Goal: Obtain resource: Obtain resource

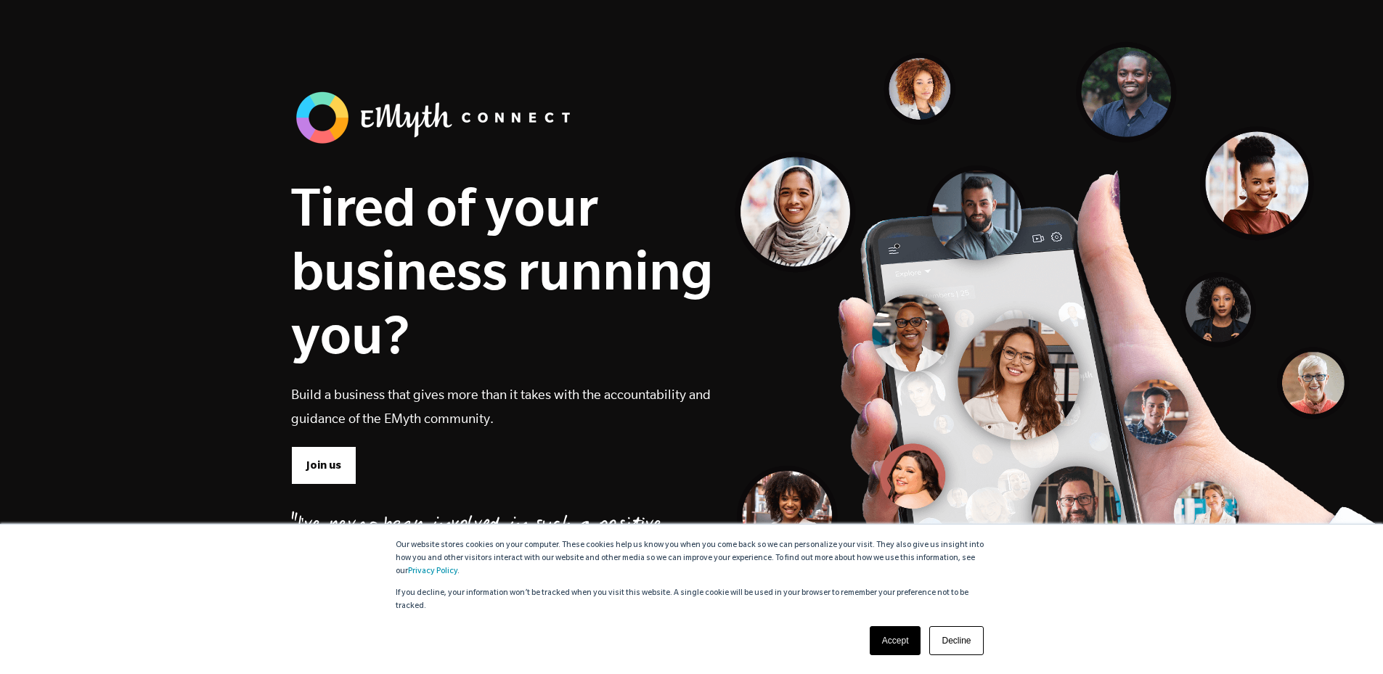
click at [939, 640] on link "Decline" at bounding box center [956, 640] width 54 height 29
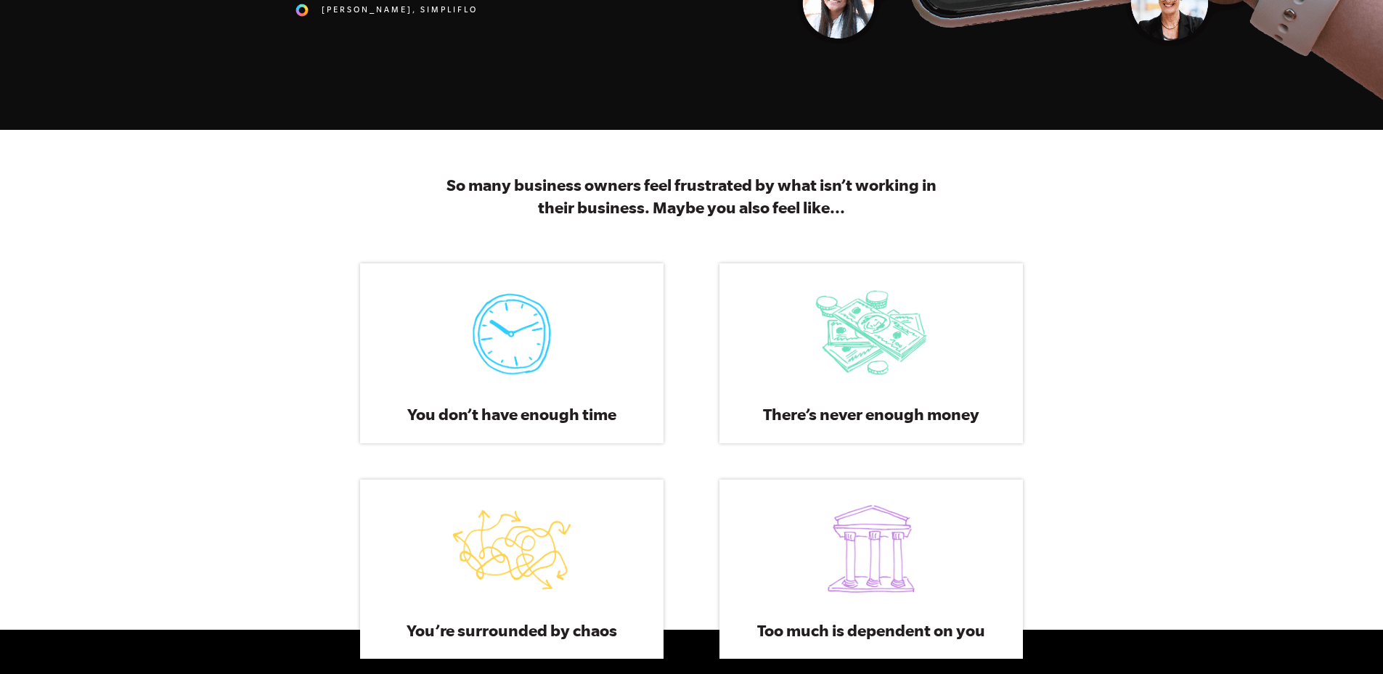
scroll to position [726, 0]
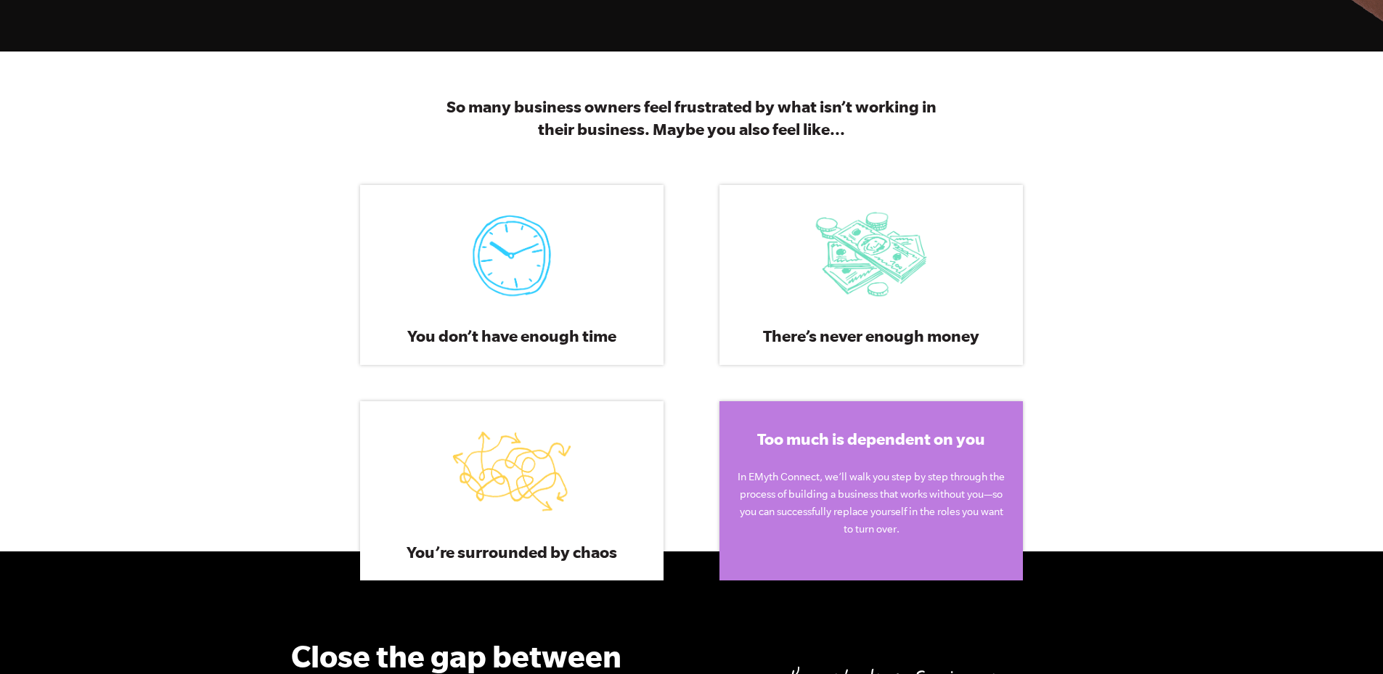
click at [928, 453] on div "Too much is dependent on you In EMyth Connect, we’ll walk you step by step thro…" at bounding box center [871, 490] width 304 height 179
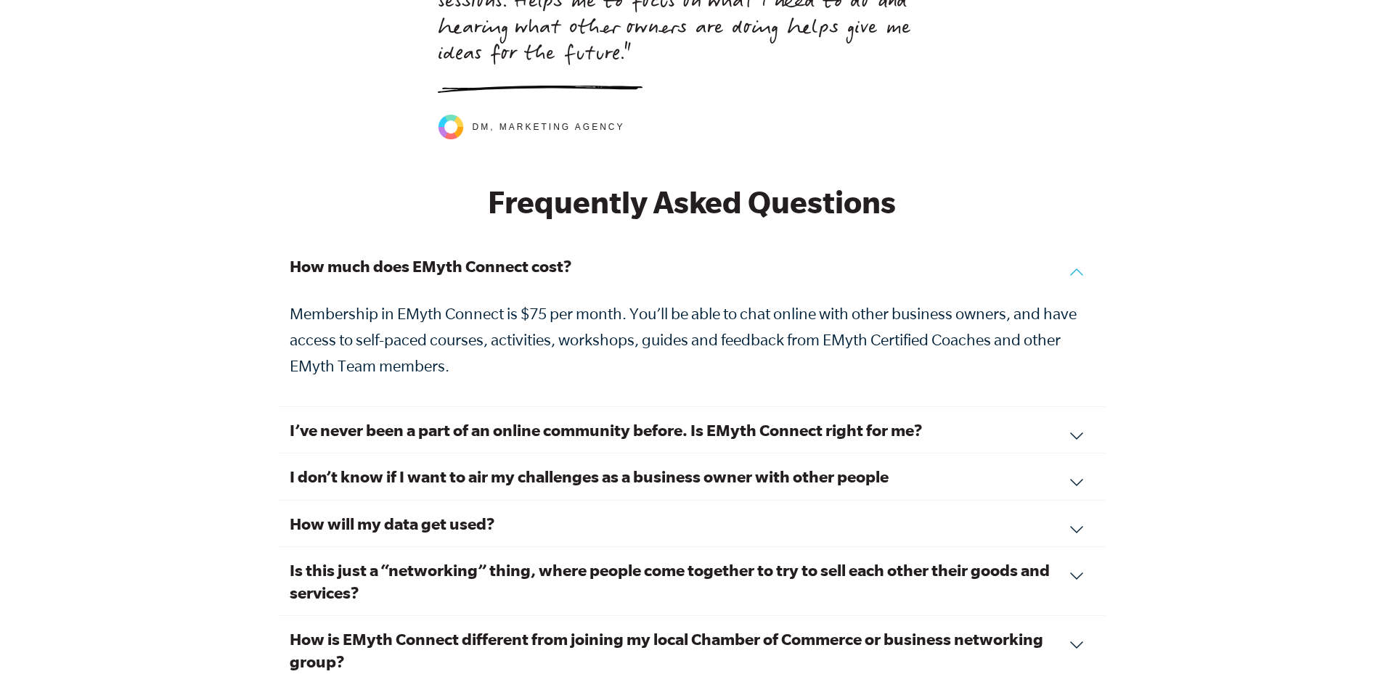
scroll to position [4790, 0]
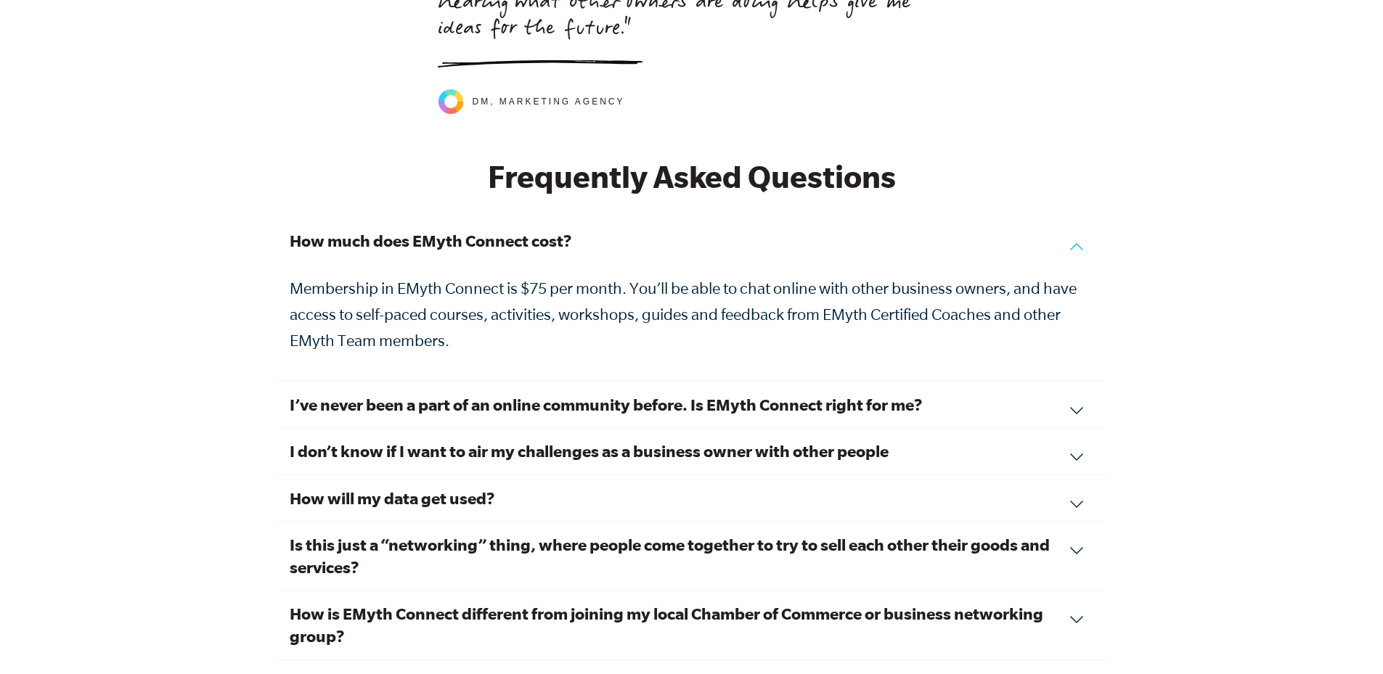
click at [1066, 388] on div "I’ve never been a part of an online community before. Is EMyth Connect right fo…" at bounding box center [691, 405] width 827 height 46
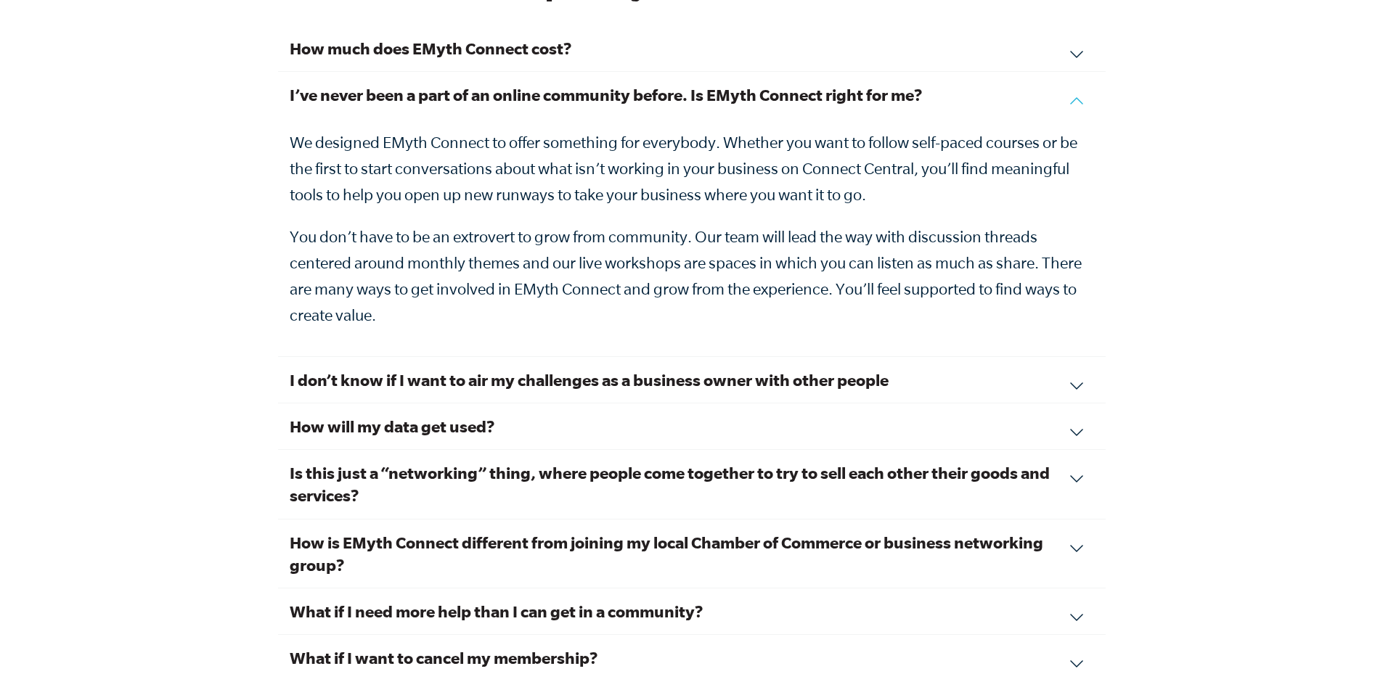
scroll to position [5008, 0]
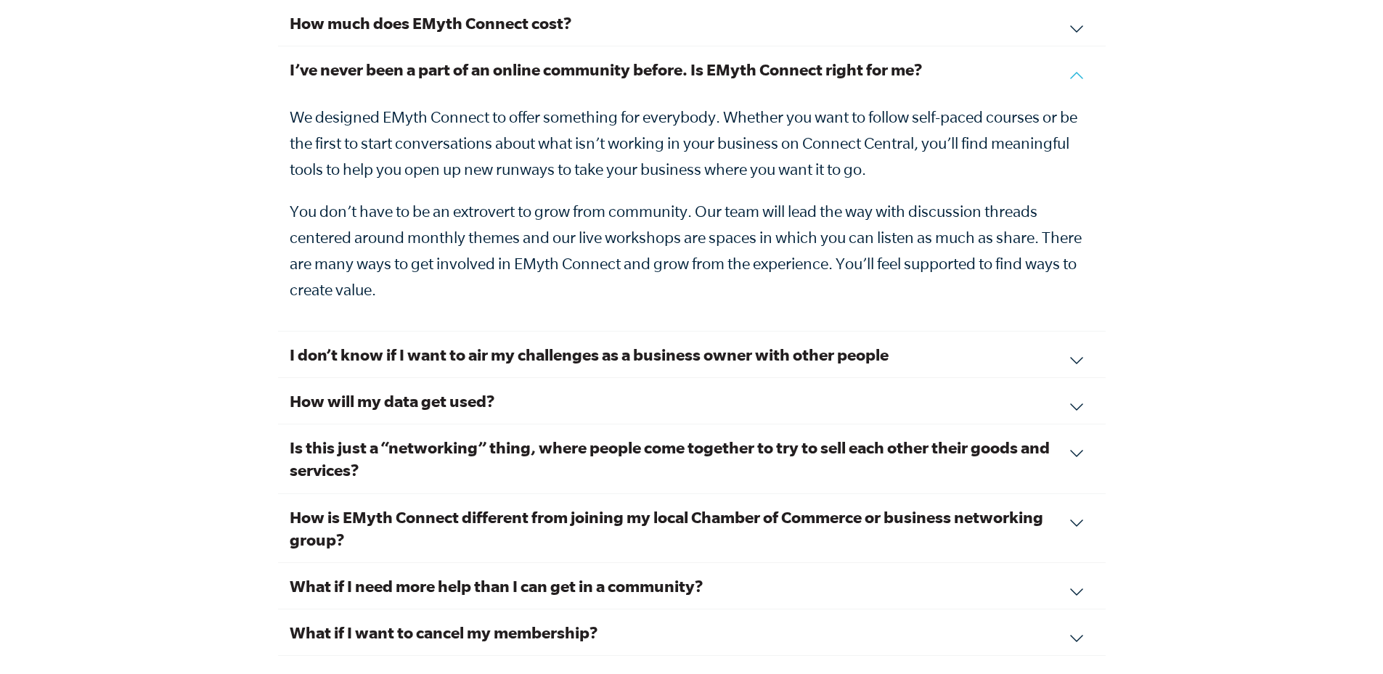
click at [1062, 350] on div "I don’t know if I want to air my challenges as a business owner with other peop…" at bounding box center [691, 355] width 827 height 46
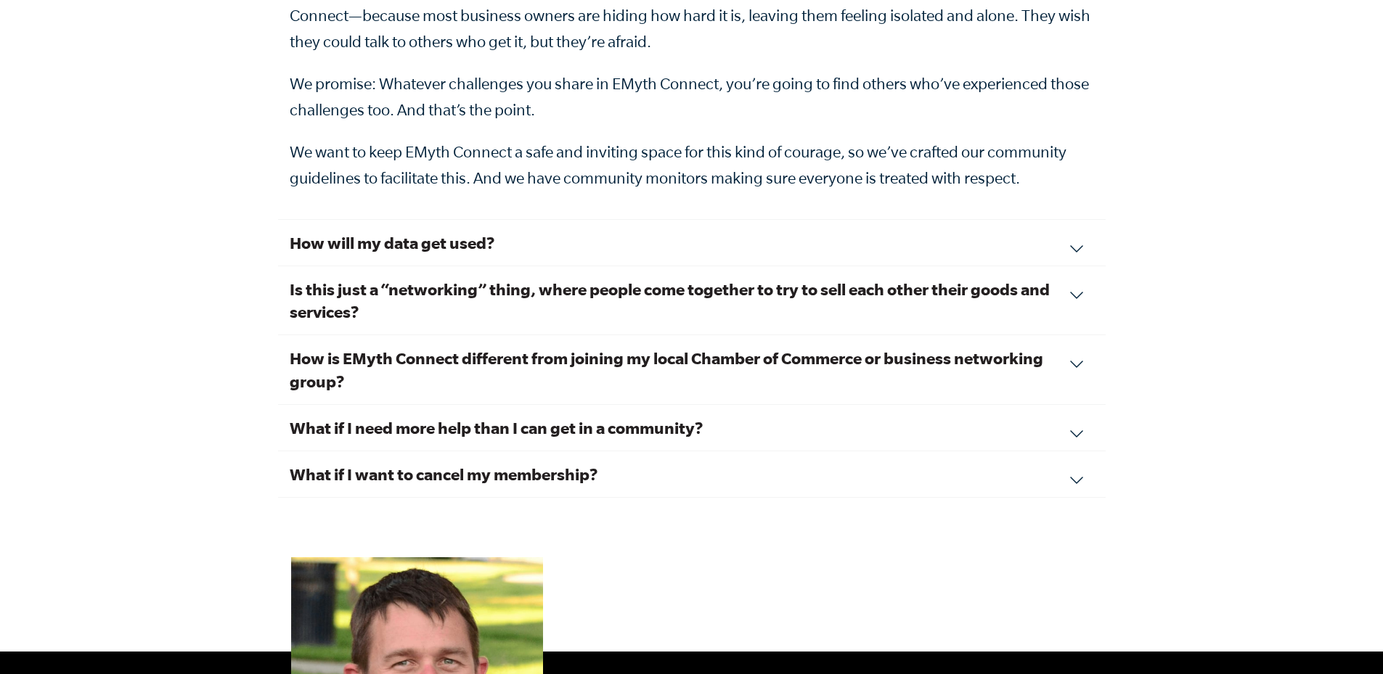
scroll to position [5298, 0]
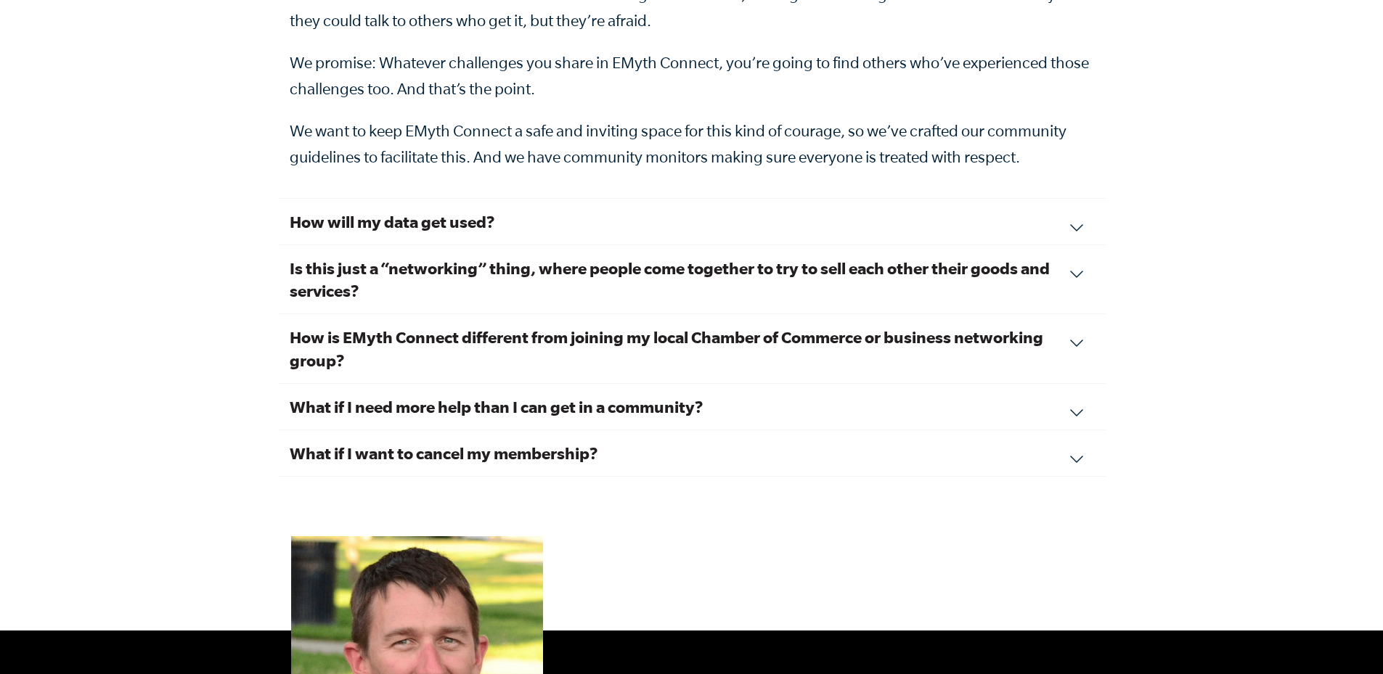
click at [1044, 210] on h3 "How will my data get used?" at bounding box center [692, 221] width 804 height 22
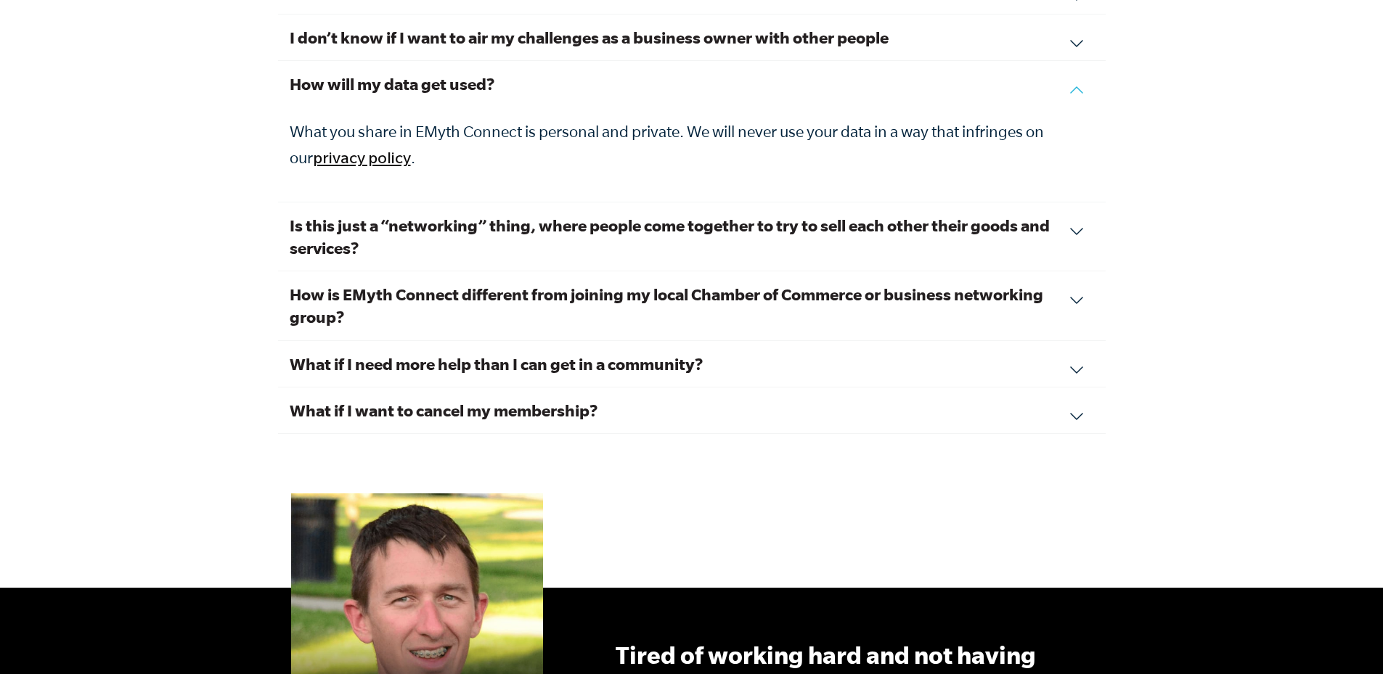
scroll to position [5080, 0]
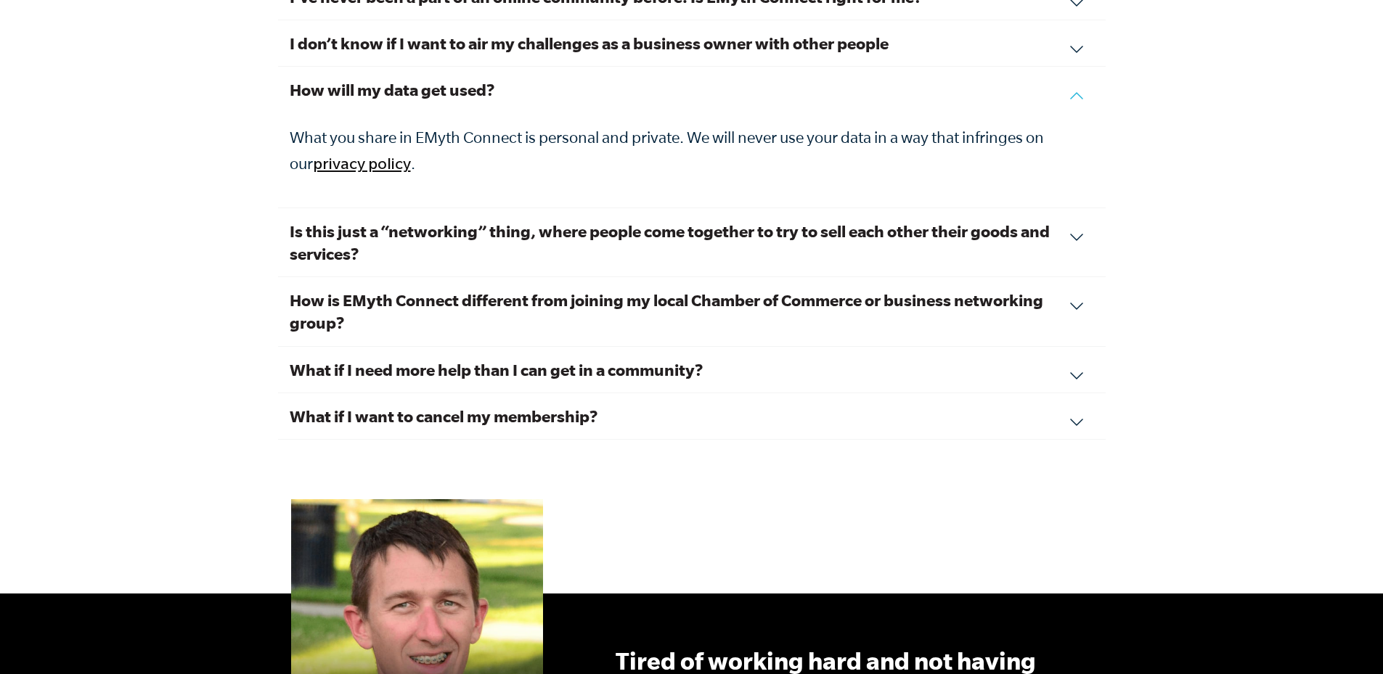
click at [1068, 216] on div "Is this just a “networking” thing, where people come together to try to sell ea…" at bounding box center [691, 242] width 827 height 69
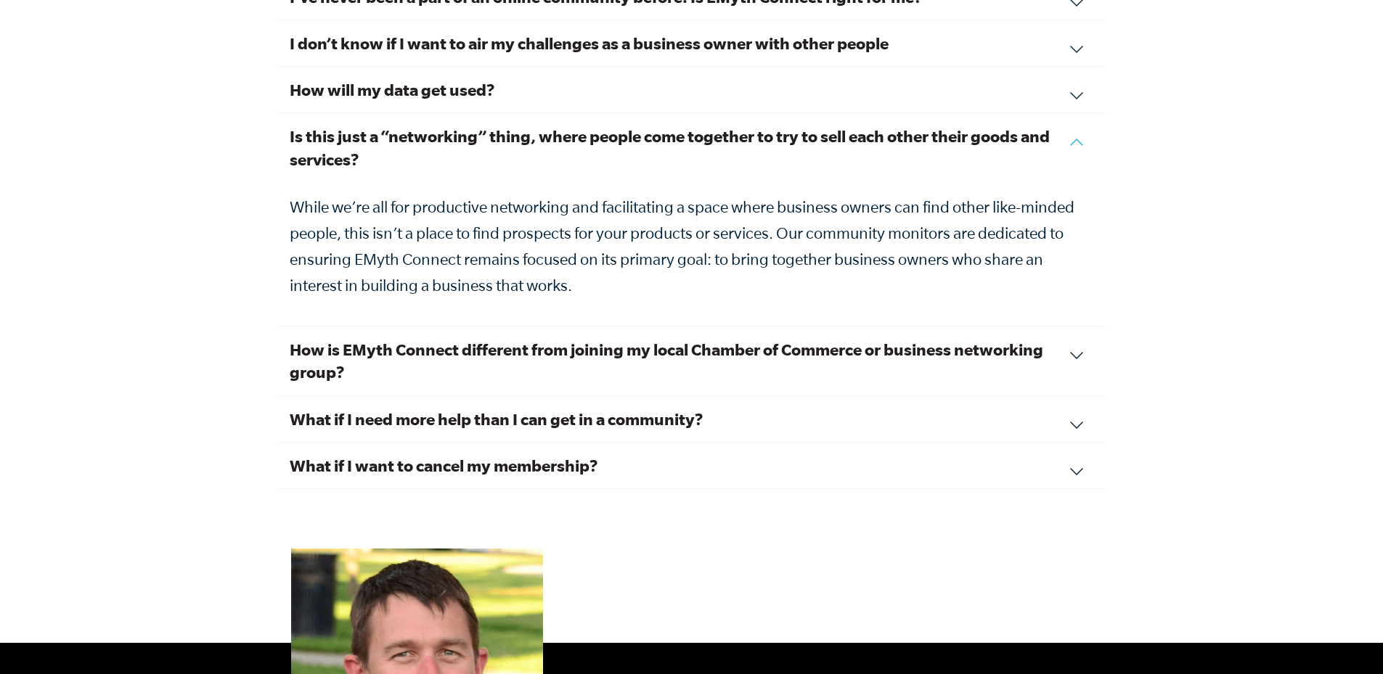
click at [1084, 340] on div "How is EMyth Connect different from joining my local Chamber of Commerce or bus…" at bounding box center [691, 361] width 827 height 69
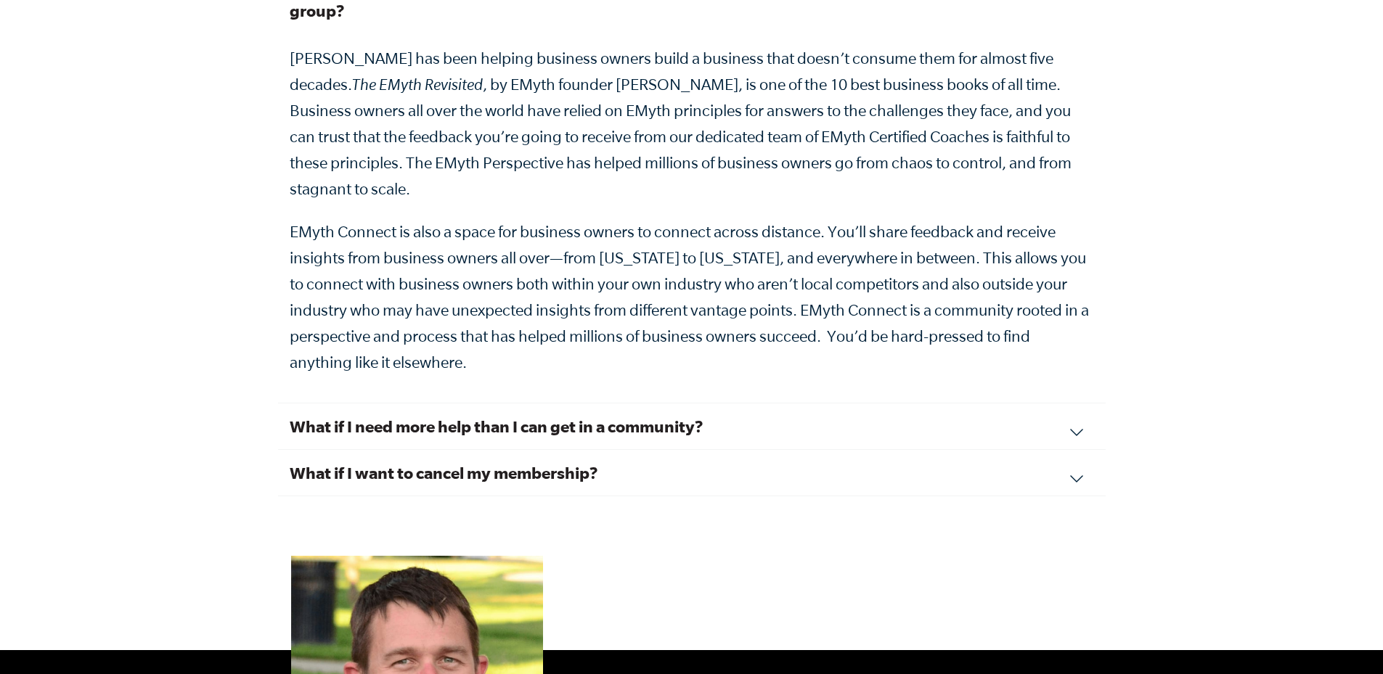
scroll to position [5371, 0]
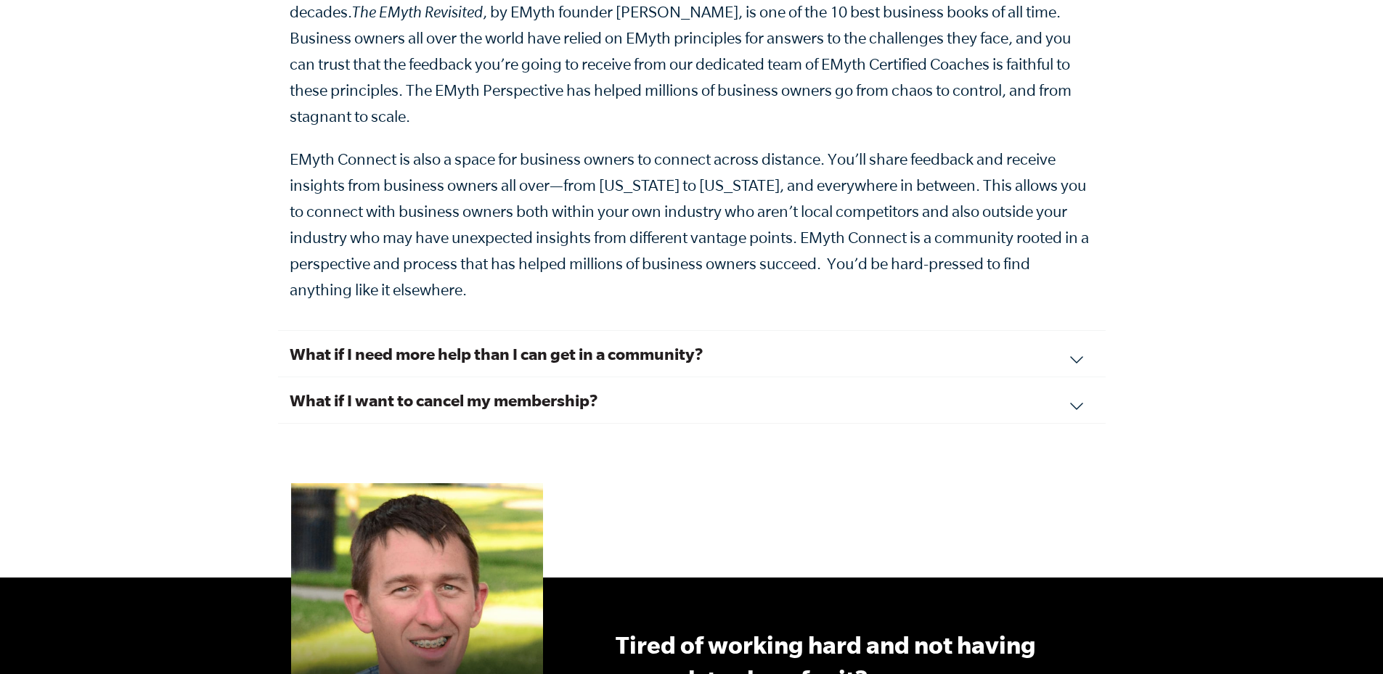
click at [1081, 343] on h3 "What if I need more help than I can get in a community?" at bounding box center [692, 354] width 804 height 22
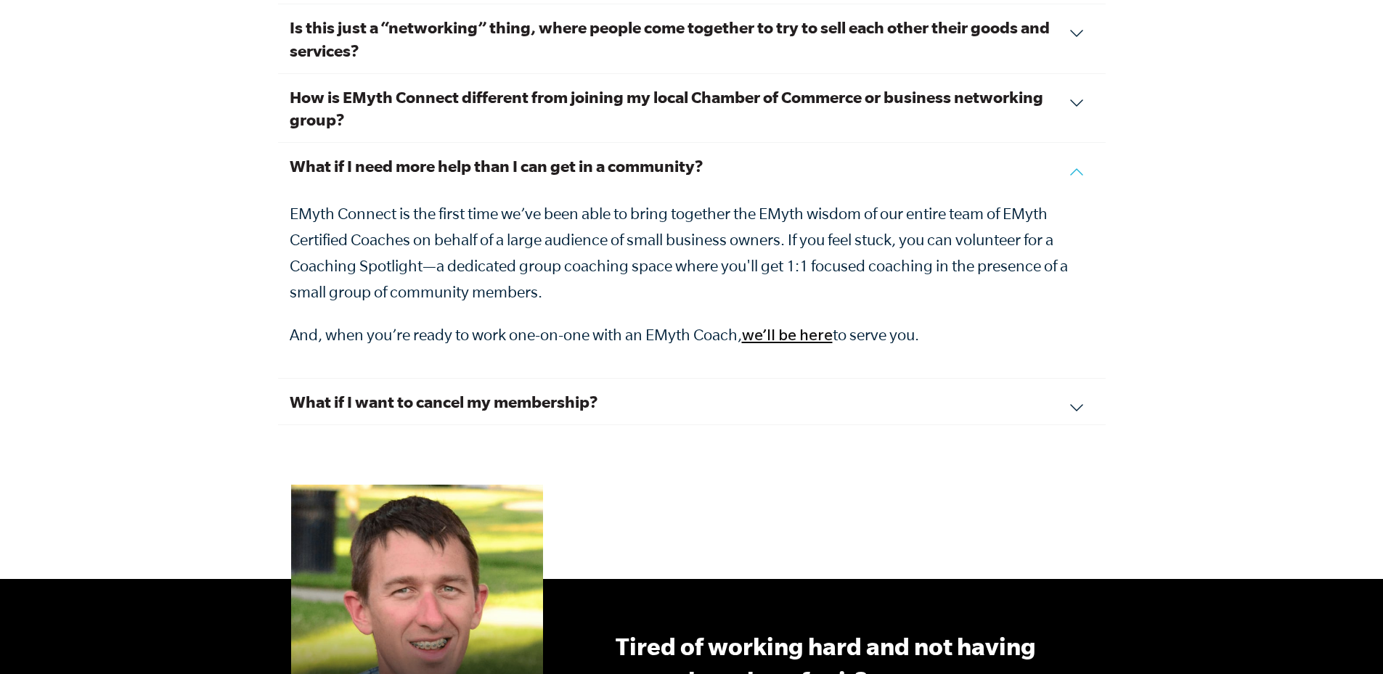
scroll to position [5226, 0]
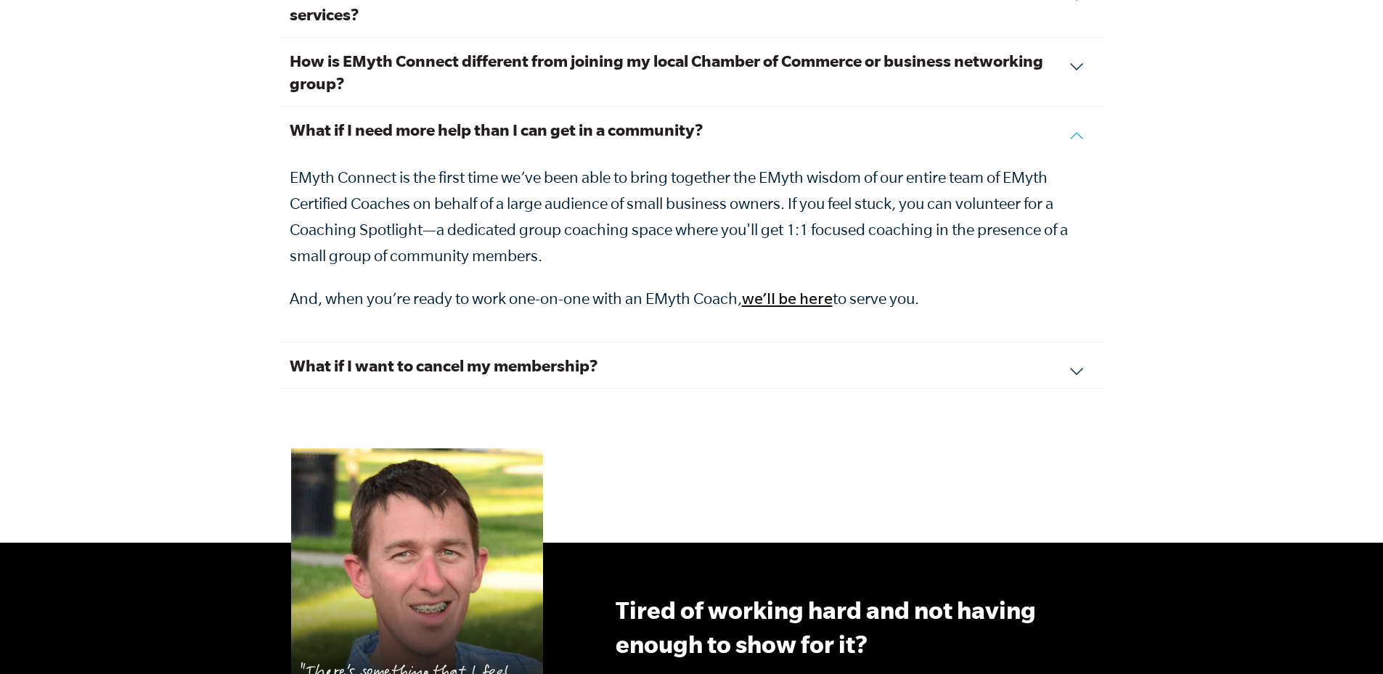
click at [998, 354] on h3 "What if I want to cancel my membership?" at bounding box center [692, 365] width 804 height 22
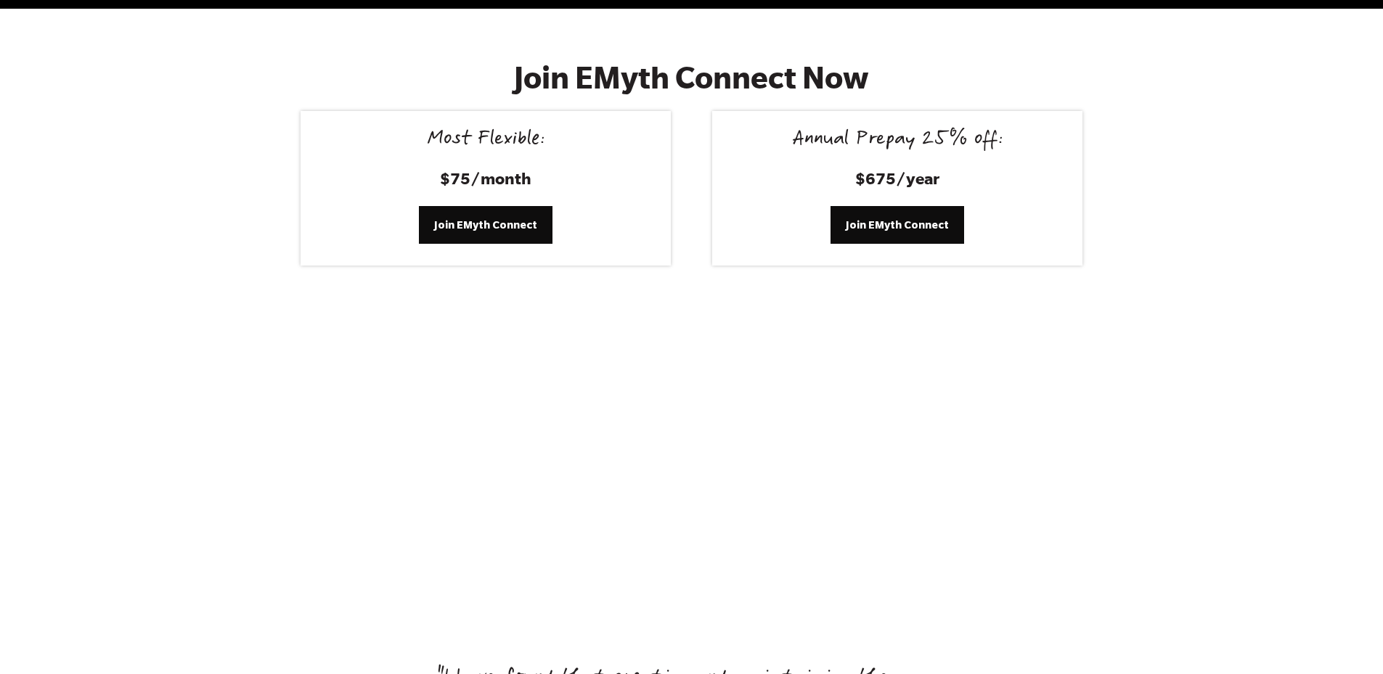
scroll to position [5967, 0]
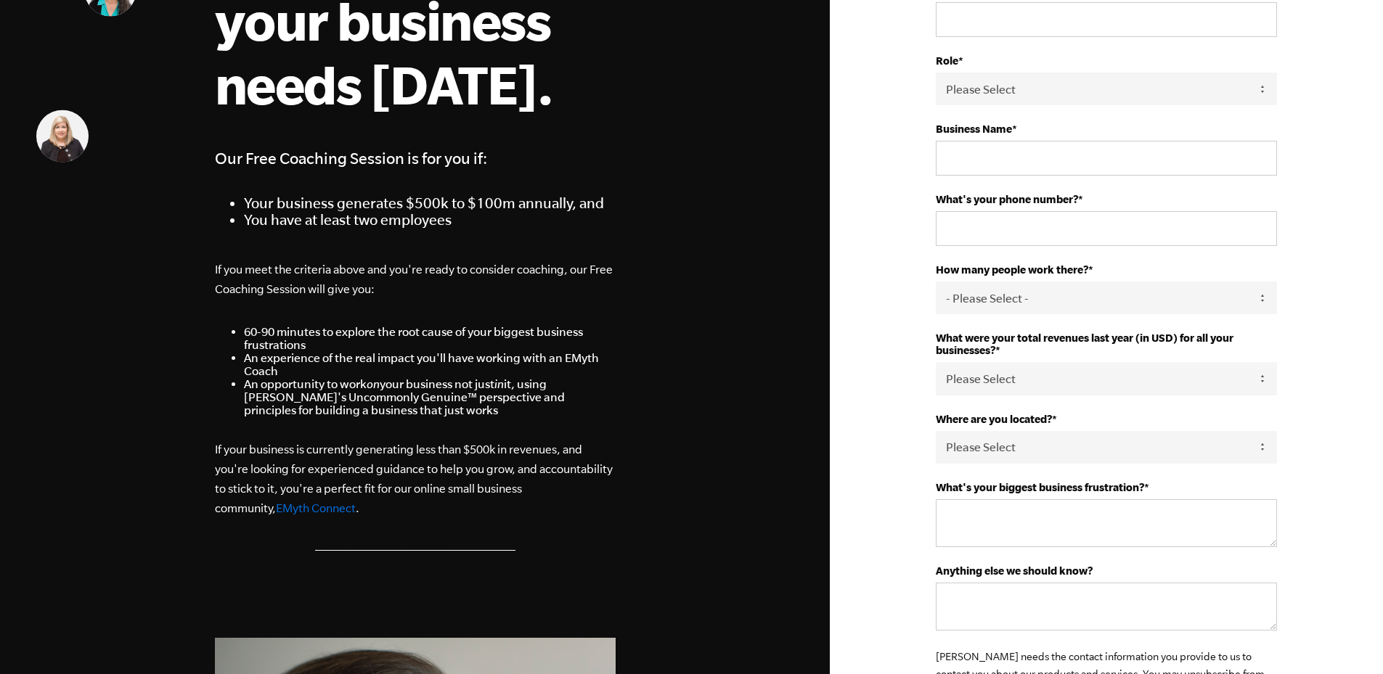
scroll to position [307, 0]
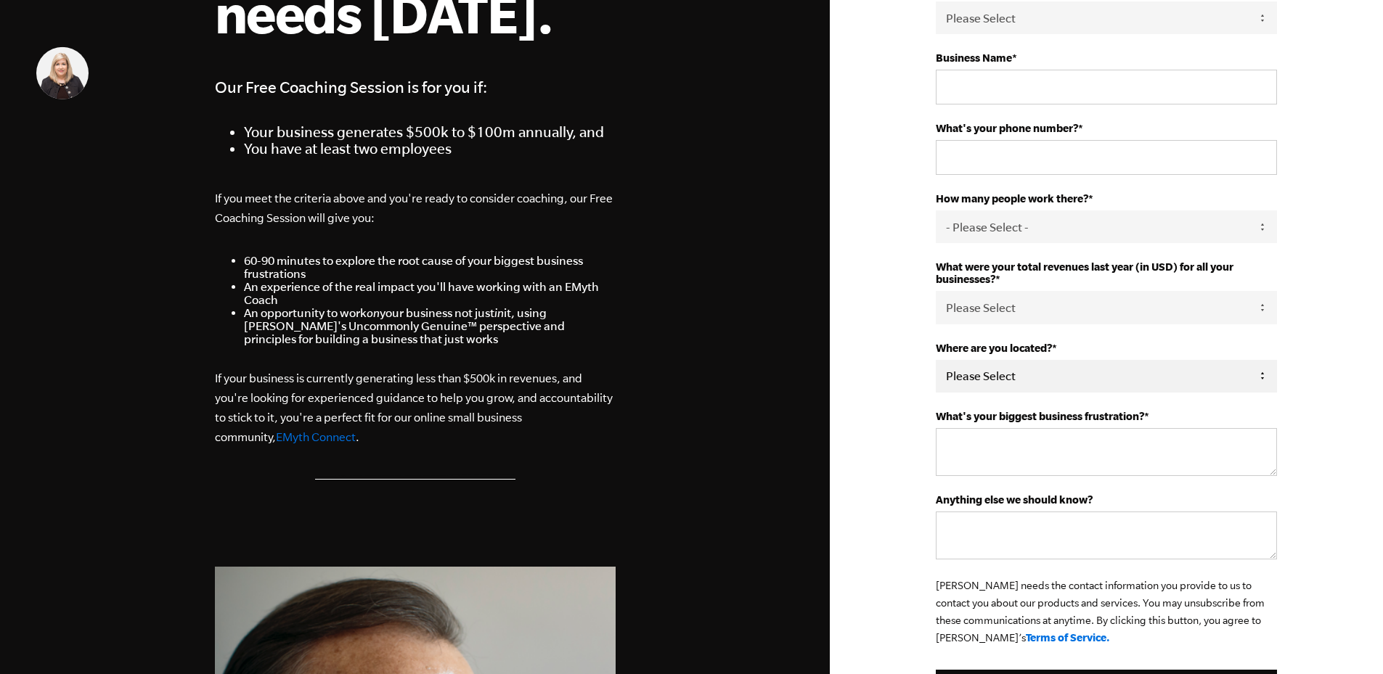
click at [1088, 378] on select "Please Select [GEOGRAPHIC_DATA] [GEOGRAPHIC_DATA] [GEOGRAPHIC_DATA] [GEOGRAPHIC…" at bounding box center [1106, 376] width 341 height 33
click at [1087, 378] on select "Please Select [GEOGRAPHIC_DATA] [GEOGRAPHIC_DATA] [GEOGRAPHIC_DATA] [GEOGRAPHIC…" at bounding box center [1106, 376] width 341 height 33
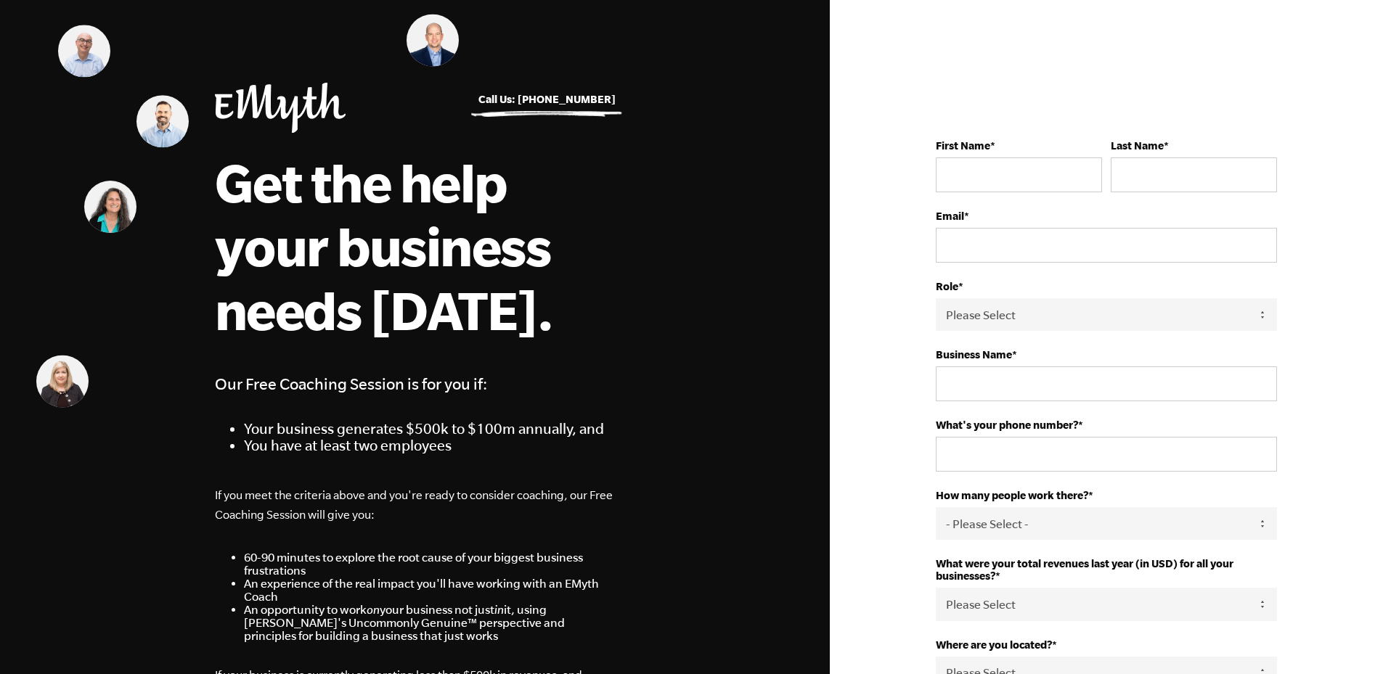
scroll to position [0, 0]
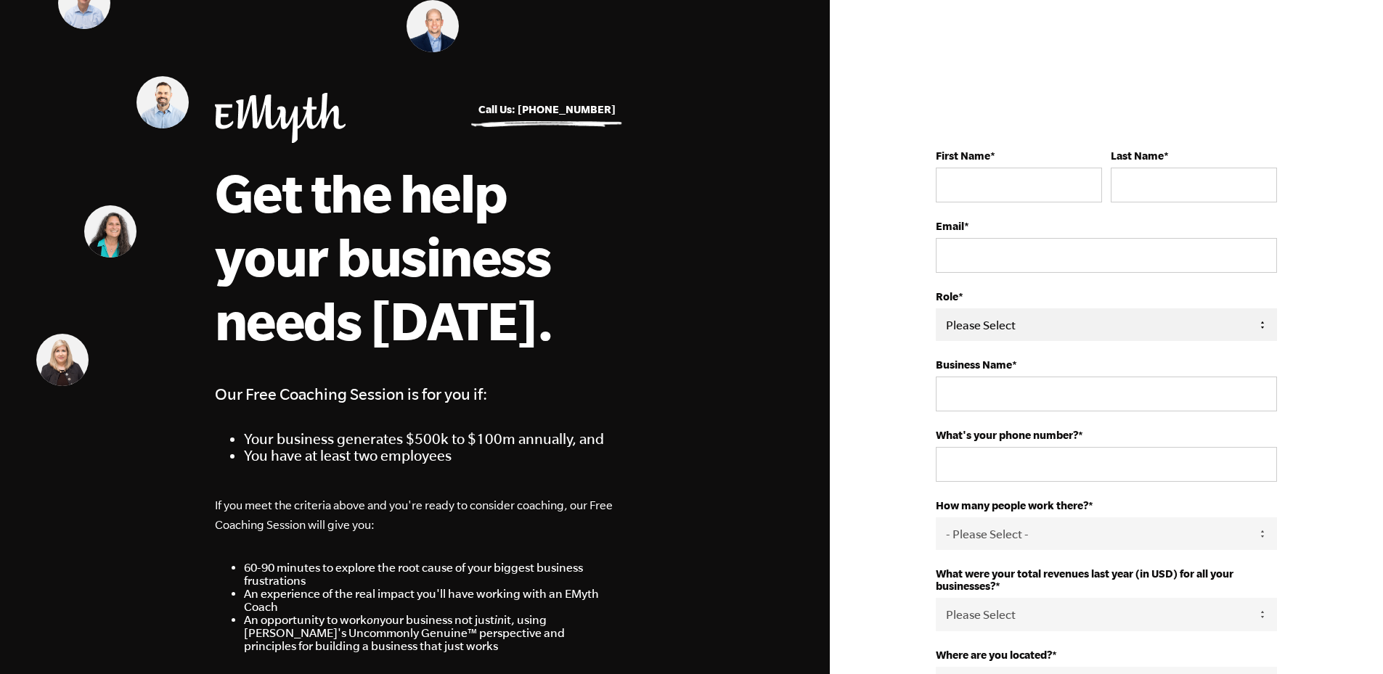
click at [1099, 326] on select "Please Select Owner Partner / Co-Owner Executive Employee / Other" at bounding box center [1106, 324] width 341 height 33
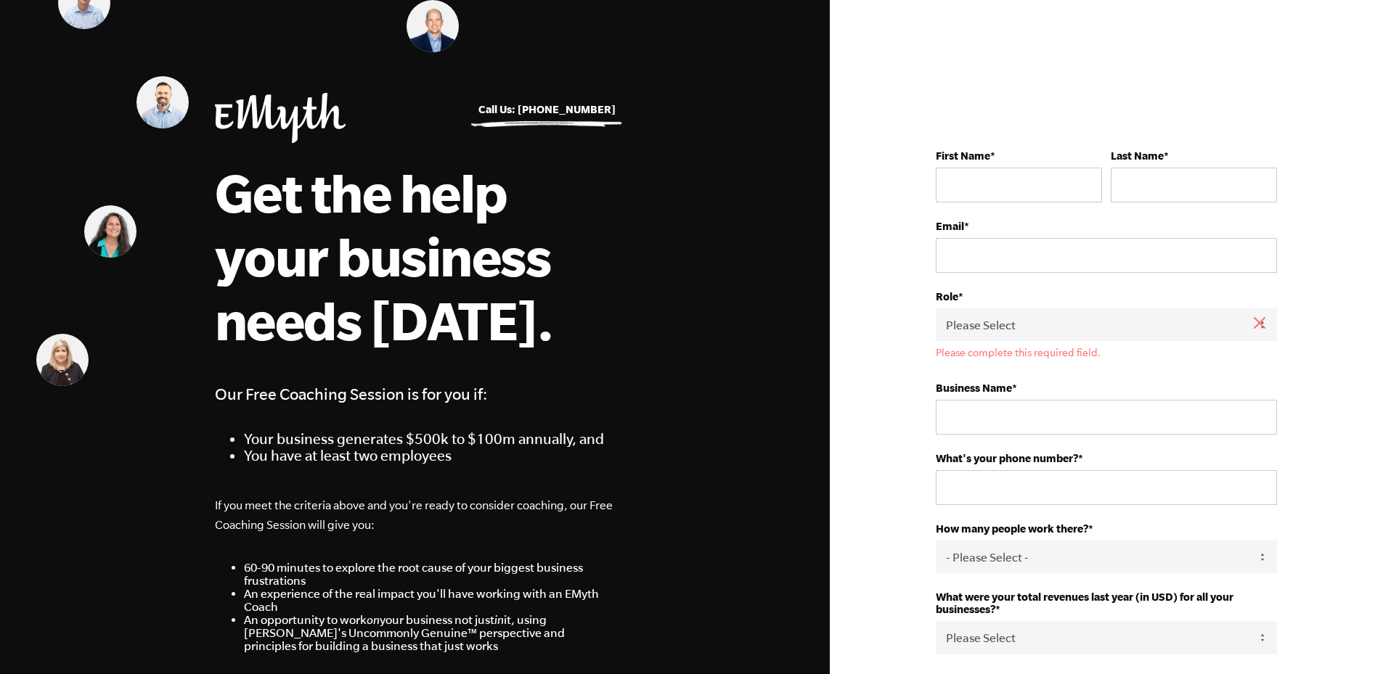
click at [1293, 109] on div "First Name * Last Name * Email * Role * Please Select Owner Partner / Co-Owner …" at bounding box center [1106, 583] width 385 height 949
